Goal: Task Accomplishment & Management: Use online tool/utility

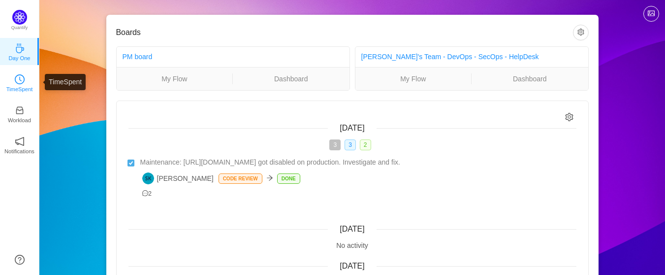
click at [17, 85] on p "TimeSpent" at bounding box center [19, 89] width 27 height 9
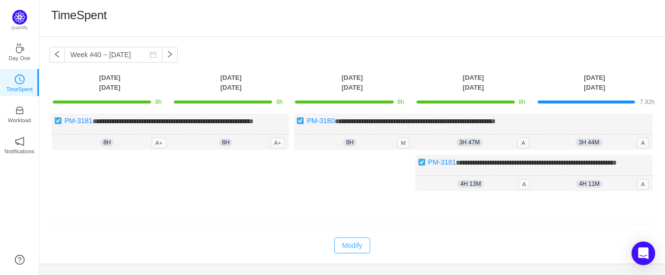
click at [352, 243] on button "Modify" at bounding box center [352, 245] width 36 height 16
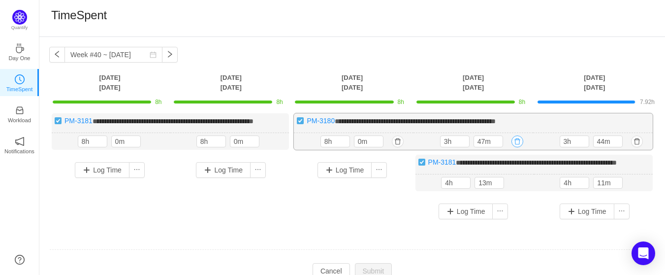
click at [517, 140] on button "button" at bounding box center [518, 141] width 12 height 12
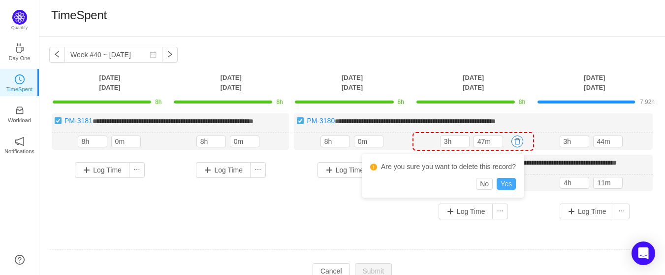
click at [506, 182] on button "Yes" at bounding box center [506, 184] width 19 height 12
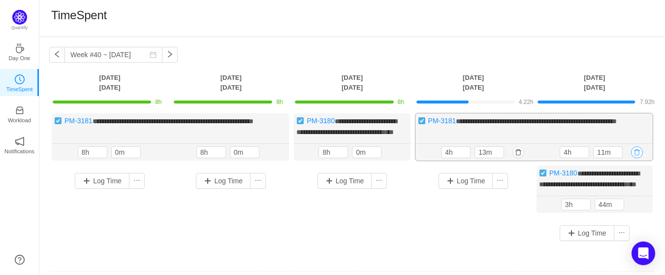
click at [638, 158] on button "button" at bounding box center [637, 152] width 12 height 12
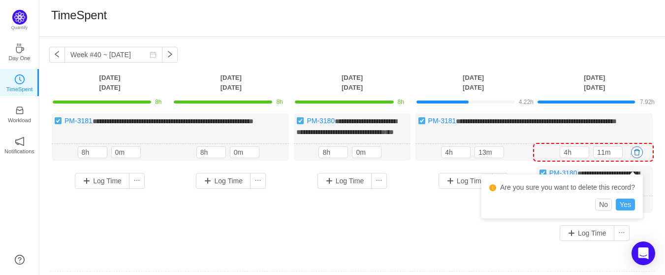
click at [624, 206] on button "Yes" at bounding box center [625, 204] width 19 height 12
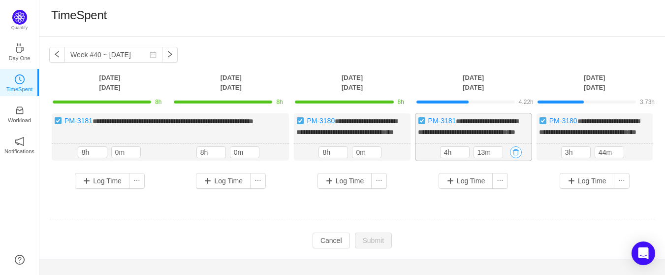
click at [514, 158] on button "button" at bounding box center [516, 152] width 12 height 12
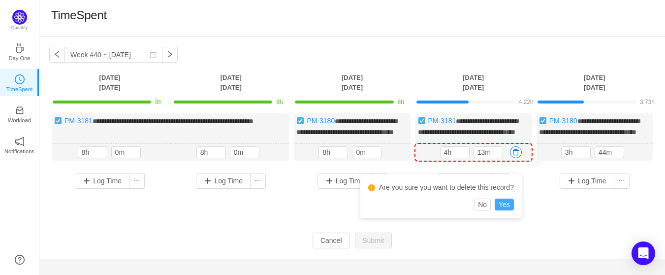
click at [503, 206] on button "Yes" at bounding box center [504, 204] width 19 height 12
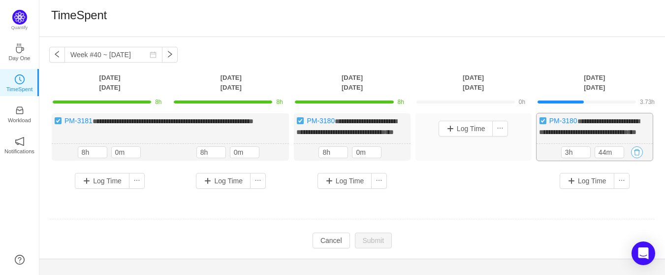
click at [639, 158] on button "button" at bounding box center [637, 152] width 12 height 12
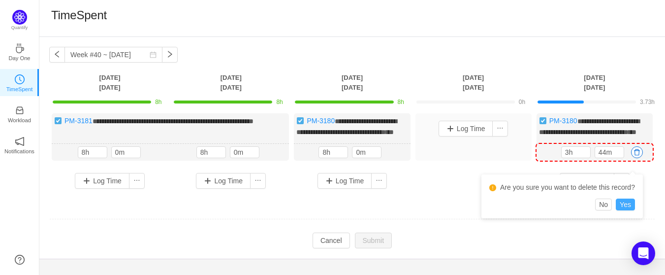
click at [627, 208] on button "Yes" at bounding box center [625, 204] width 19 height 12
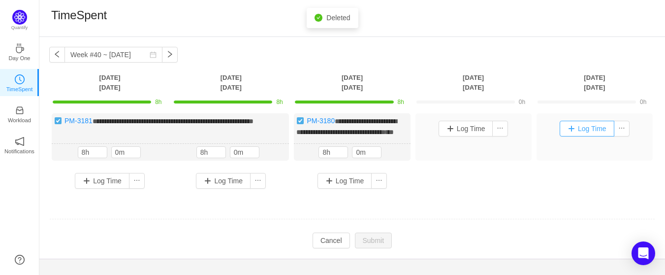
click at [576, 130] on button "Log Time" at bounding box center [587, 129] width 55 height 16
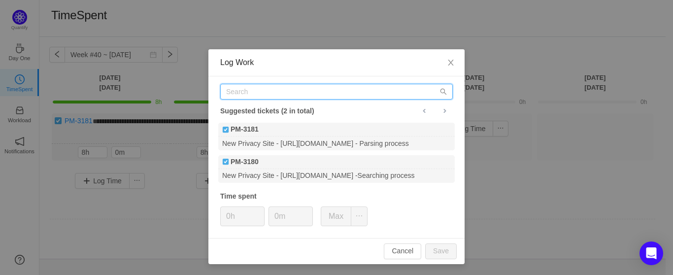
click at [256, 93] on input "text" at bounding box center [336, 92] width 232 height 16
paste input "[URL][DOMAIN_NAME]"
type input "[URL][DOMAIN_NAME]"
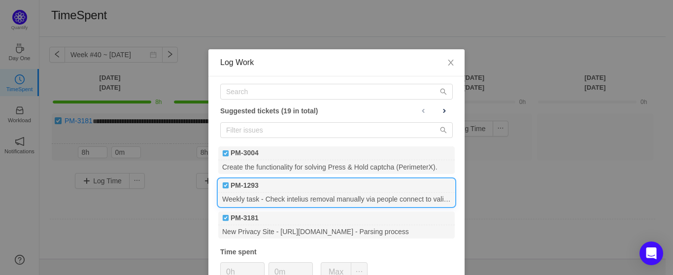
click at [222, 186] on img at bounding box center [225, 185] width 7 height 7
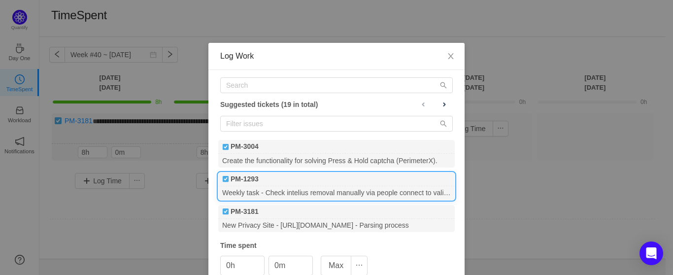
click at [224, 180] on img at bounding box center [225, 178] width 7 height 7
click at [222, 182] on img at bounding box center [225, 178] width 7 height 7
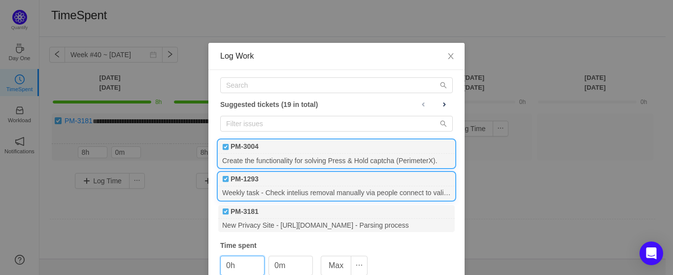
click at [248, 145] on b "PM-3004" at bounding box center [244, 146] width 28 height 10
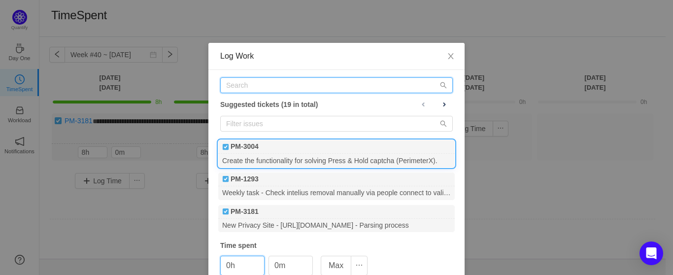
click at [274, 89] on input "text" at bounding box center [336, 85] width 232 height 16
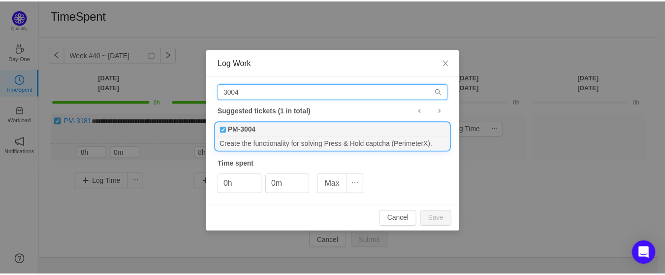
scroll to position [0, 0]
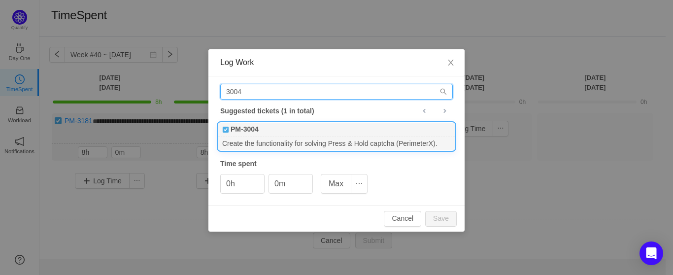
type input "3004"
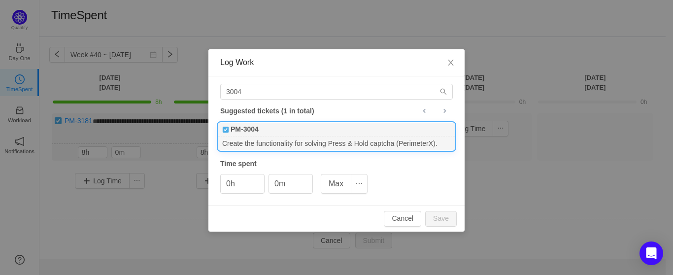
click at [259, 131] on div "PM-3004" at bounding box center [336, 130] width 236 height 14
click at [444, 222] on button "Save" at bounding box center [441, 219] width 32 height 16
type input "0h"
